Goal: Check status: Check status

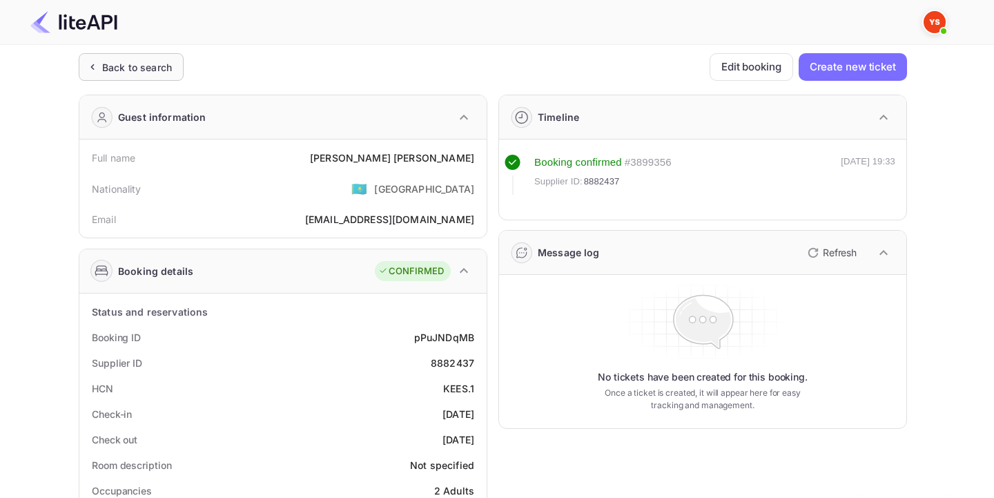
click at [153, 70] on div "Back to search" at bounding box center [137, 67] width 70 height 15
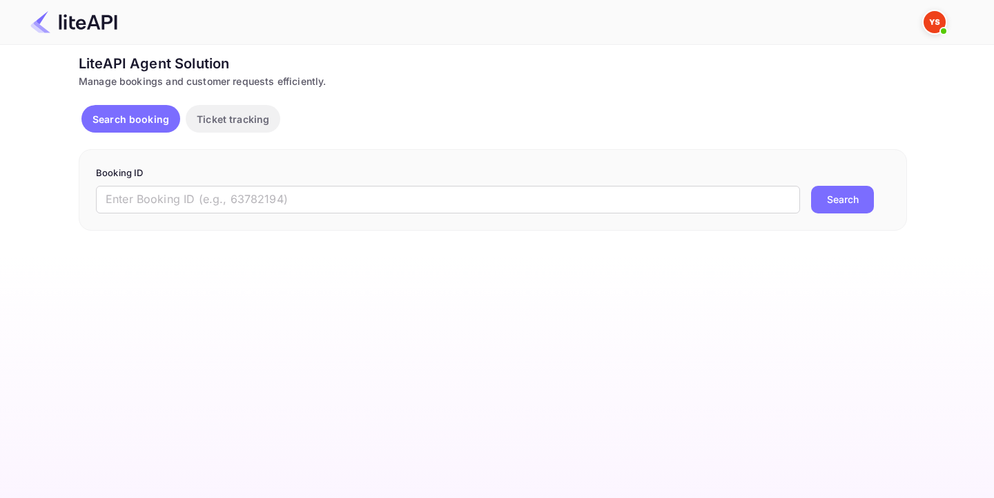
click at [230, 205] on input "text" at bounding box center [448, 200] width 704 height 28
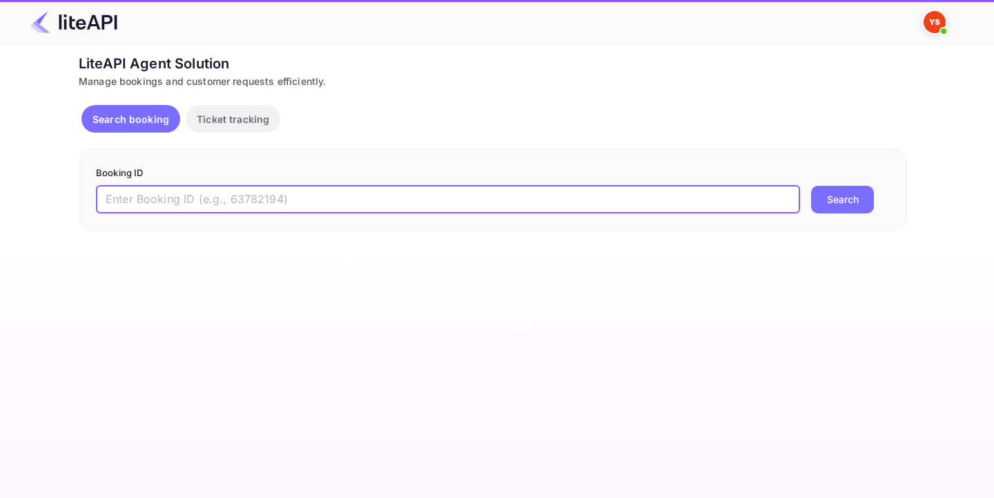
paste input "8876132"
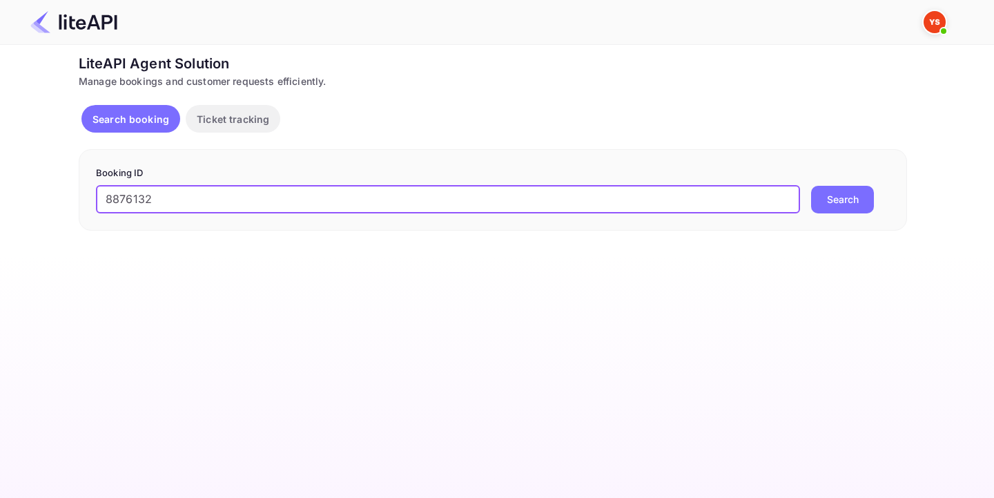
type input "8876132"
click at [840, 215] on div "Booking ID 8876132 ​ Search" at bounding box center [493, 189] width 829 height 81
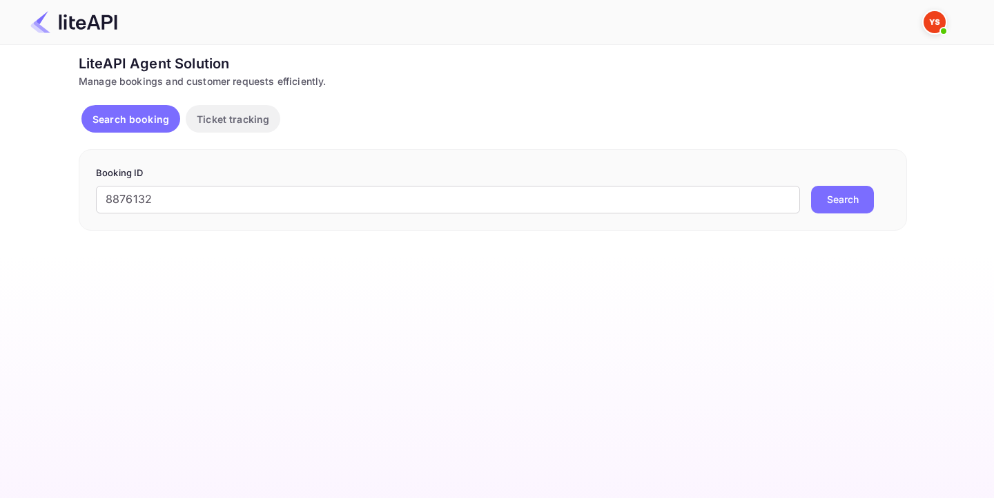
click at [840, 202] on button "Search" at bounding box center [842, 200] width 63 height 28
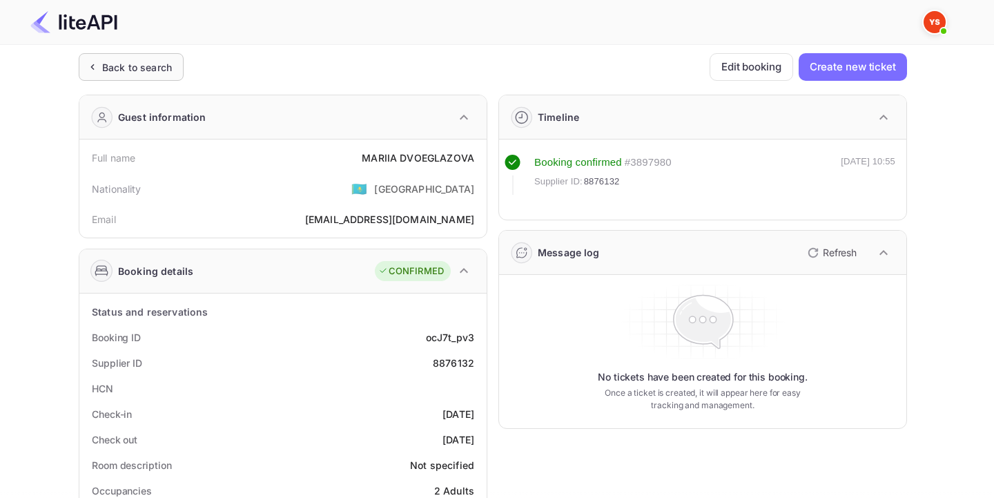
click at [118, 79] on div "Back to search" at bounding box center [131, 67] width 105 height 28
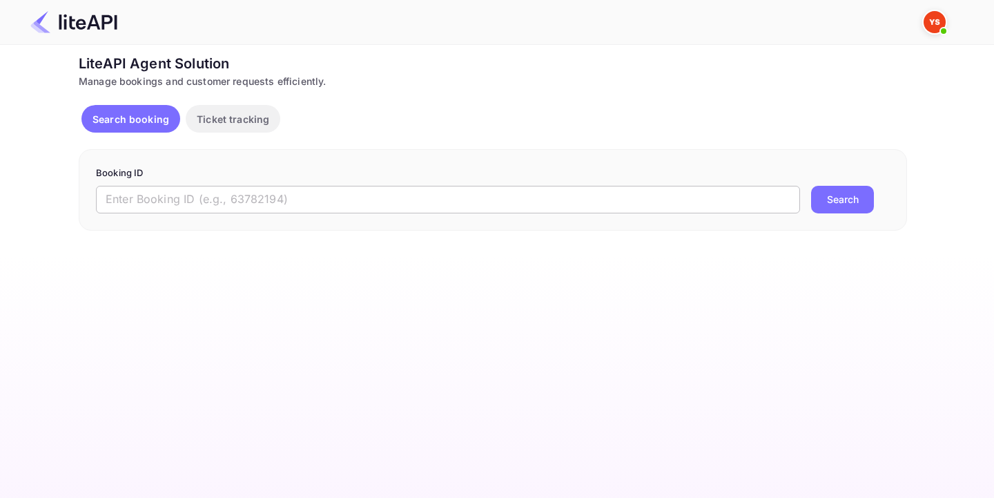
click at [250, 204] on input "text" at bounding box center [448, 200] width 704 height 28
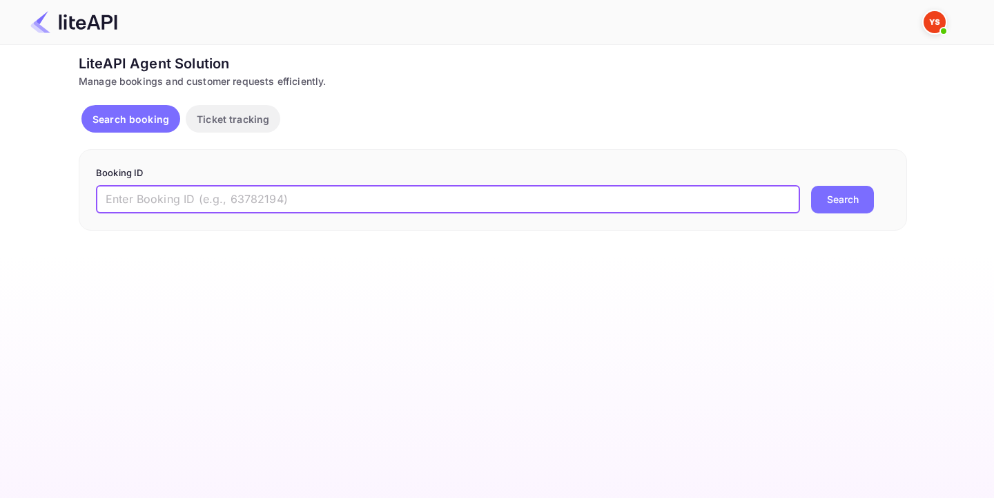
paste input "8657360"
type input "8657360"
click at [840, 203] on button "Search" at bounding box center [842, 200] width 63 height 28
